Goal: Information Seeking & Learning: Compare options

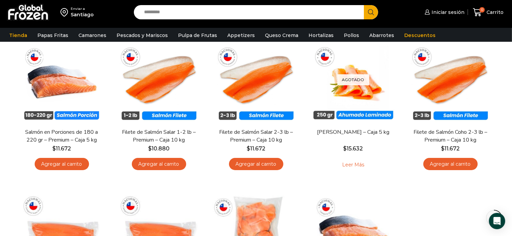
scroll to position [68, 0]
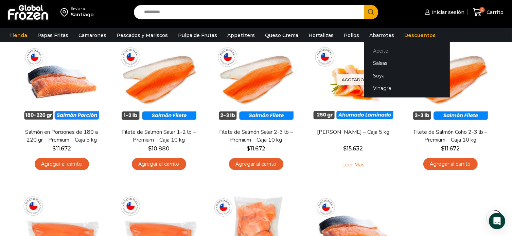
click at [371, 50] on link "Aceite" at bounding box center [407, 50] width 86 height 13
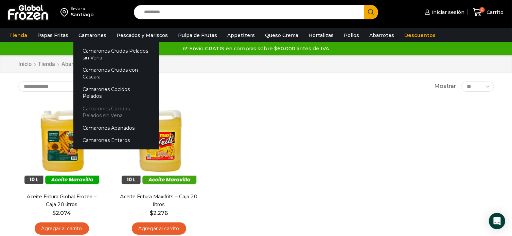
click at [92, 103] on link "Camarones Cocidos Pelados sin Vena" at bounding box center [116, 112] width 86 height 19
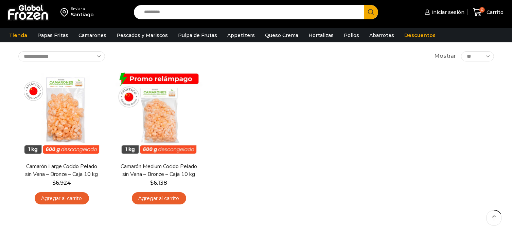
scroll to position [34, 0]
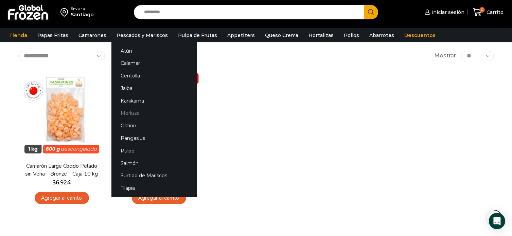
click at [133, 115] on link "Merluza" at bounding box center [154, 113] width 86 height 13
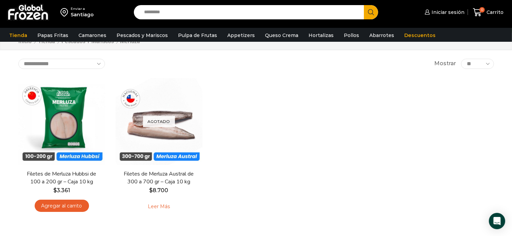
scroll to position [34, 0]
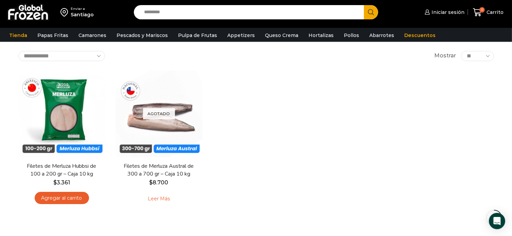
click at [151, 13] on input "Search input" at bounding box center [251, 12] width 220 height 14
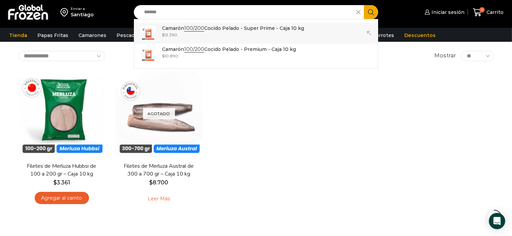
click at [258, 33] on div "$ 13.390" at bounding box center [233, 35] width 142 height 6
type input "**********"
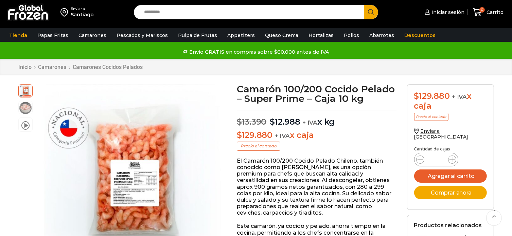
scroll to position [34, 0]
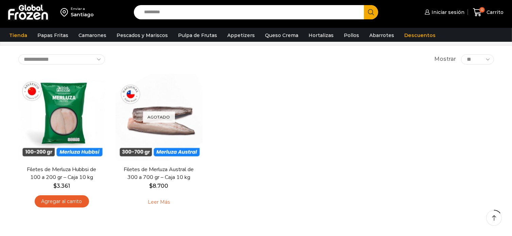
scroll to position [34, 0]
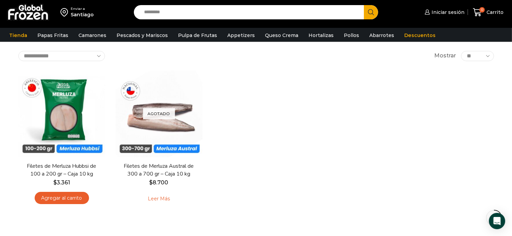
click at [163, 15] on input "Search input" at bounding box center [251, 12] width 220 height 14
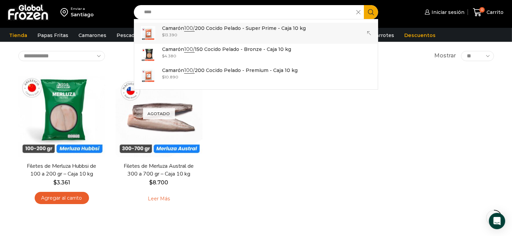
click at [237, 29] on p "Camarón 100/ 200 Cocido Pelado - Super Prime - Caja 10 kg" at bounding box center [234, 27] width 144 height 7
type input "**********"
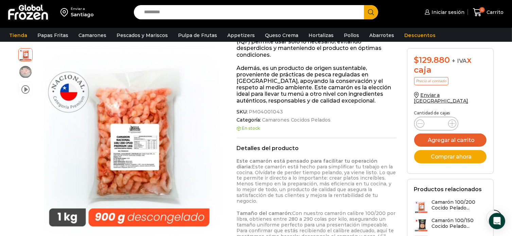
scroll to position [306, 0]
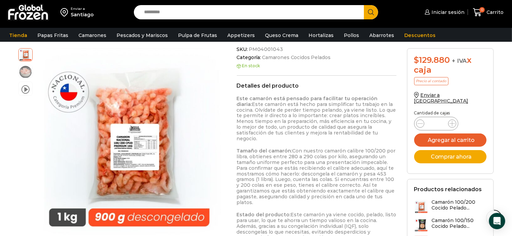
click at [156, 15] on input "Search input" at bounding box center [251, 12] width 220 height 14
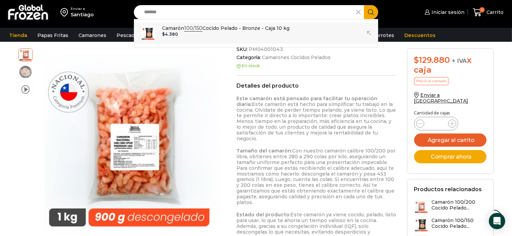
click at [209, 37] on link "Camarón 100/150 Cocido Pelado - Bronze - Caja 10 kg In stock $ 4.380" at bounding box center [255, 33] width 243 height 21
type input "**********"
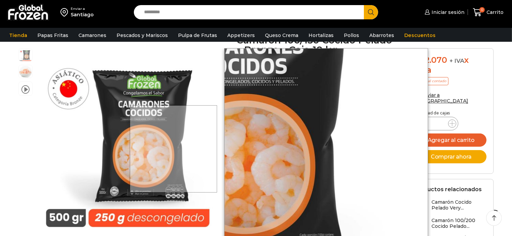
scroll to position [102, 0]
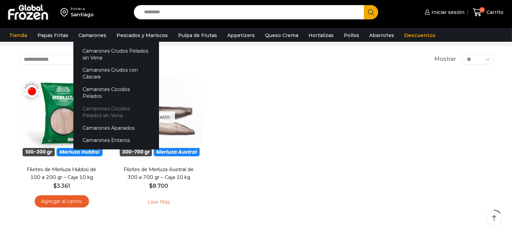
click at [95, 103] on link "Camarones Cocidos Pelados sin Vena" at bounding box center [116, 112] width 86 height 19
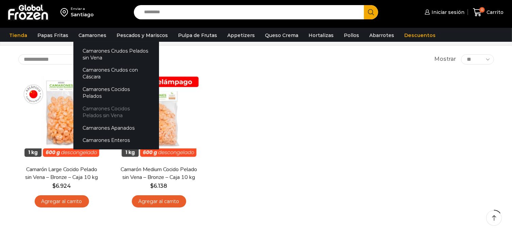
click at [99, 104] on link "Camarones Cocidos Pelados sin Vena" at bounding box center [116, 112] width 86 height 19
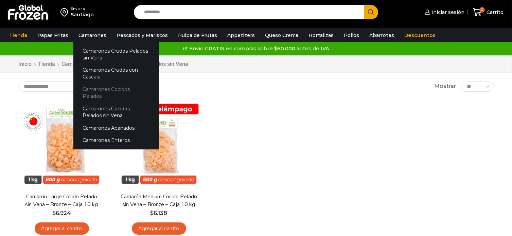
click at [107, 92] on link "Camarones Cocidos Pelados" at bounding box center [116, 92] width 86 height 19
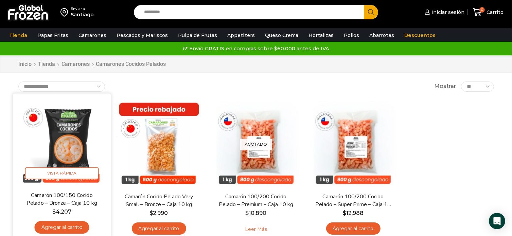
click at [85, 110] on img at bounding box center [62, 142] width 88 height 88
